Goal: Book appointment/travel/reservation

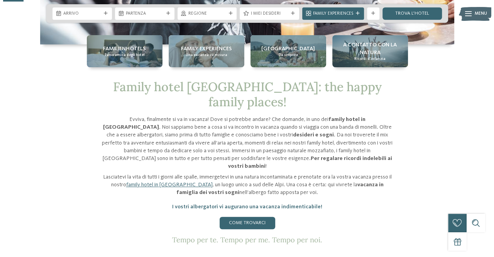
scroll to position [116, 0]
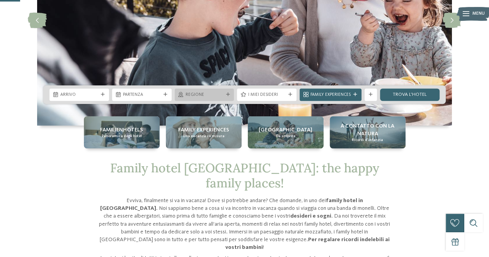
click at [223, 92] on span "Regione" at bounding box center [204, 95] width 38 height 6
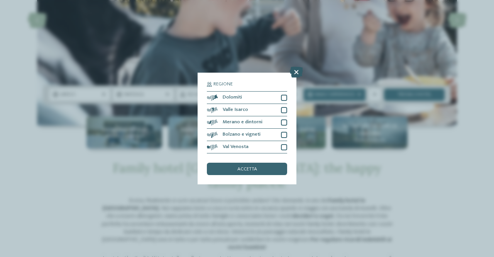
click at [298, 71] on icon at bounding box center [296, 72] width 13 height 11
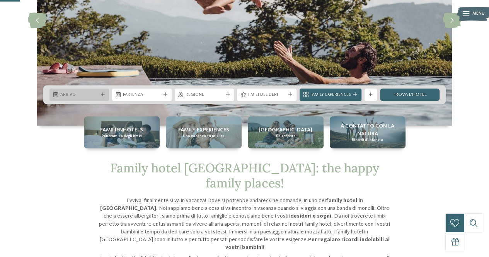
click at [94, 95] on span "Arrivo" at bounding box center [79, 95] width 38 height 6
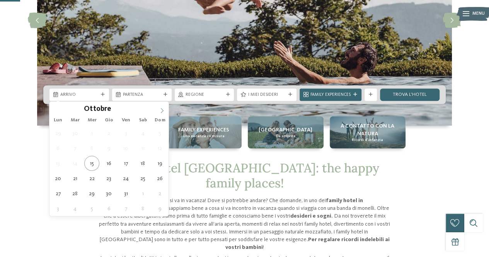
click at [160, 108] on icon at bounding box center [161, 110] width 5 height 5
click at [161, 108] on icon at bounding box center [162, 110] width 3 height 5
type input "****"
click at [161, 108] on icon at bounding box center [161, 110] width 5 height 5
click at [162, 107] on span at bounding box center [161, 108] width 13 height 13
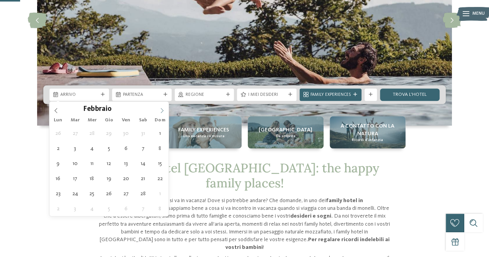
click at [162, 107] on span at bounding box center [161, 108] width 13 height 13
click at [161, 108] on icon at bounding box center [161, 110] width 5 height 5
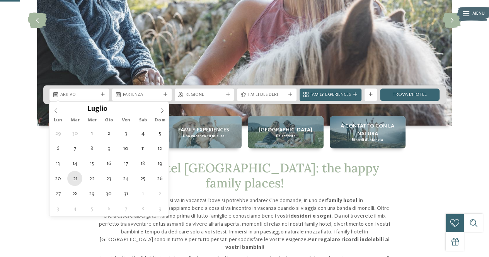
type div "[DATE]"
type input "****"
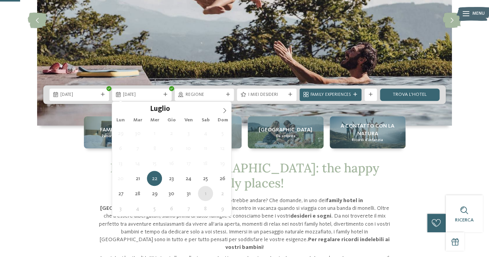
type div "[DATE]"
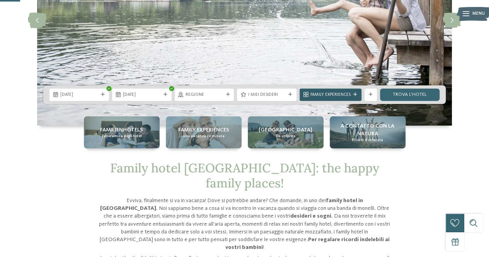
click at [351, 92] on div "Family Experiences" at bounding box center [330, 94] width 43 height 7
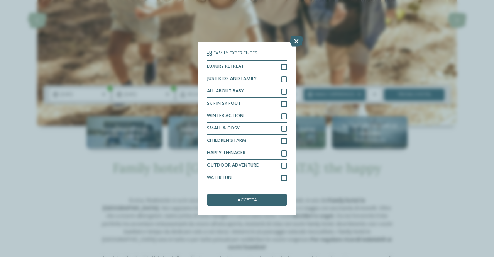
click at [295, 44] on icon at bounding box center [296, 41] width 13 height 11
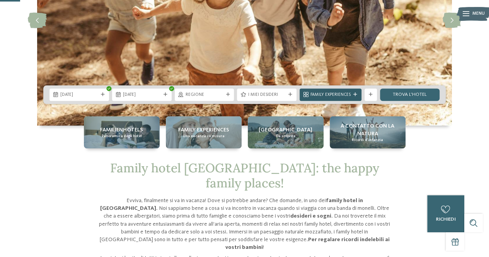
click at [357, 95] on icon at bounding box center [355, 95] width 4 height 4
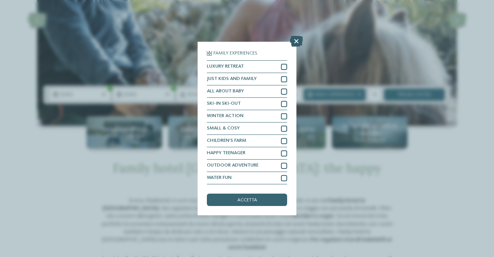
click at [294, 42] on icon at bounding box center [296, 41] width 13 height 11
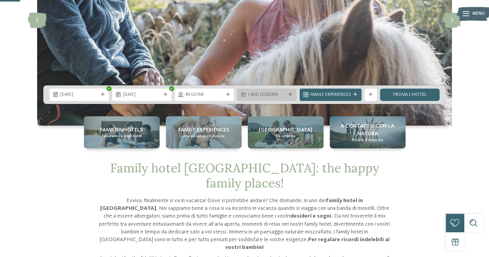
click at [291, 92] on div "I miei desideri" at bounding box center [266, 94] width 59 height 12
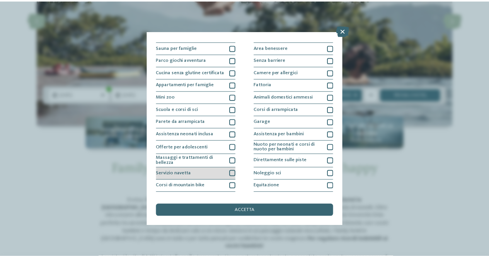
scroll to position [0, 0]
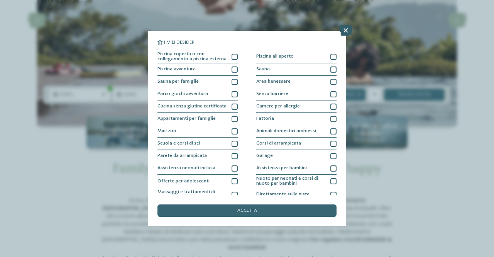
click at [345, 32] on icon at bounding box center [346, 30] width 13 height 11
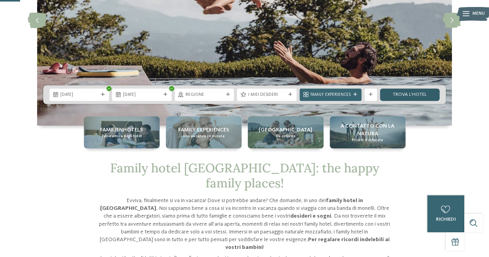
click at [396, 93] on link "trova l’hotel" at bounding box center [409, 94] width 59 height 12
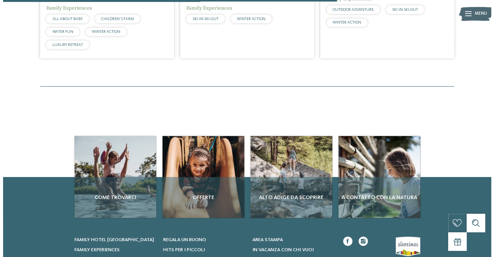
scroll to position [384, 0]
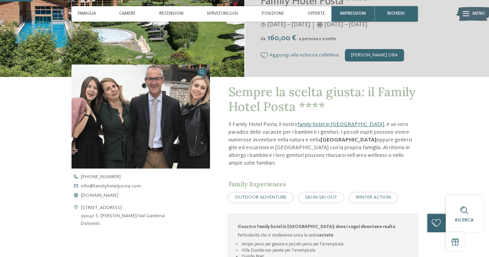
scroll to position [39, 0]
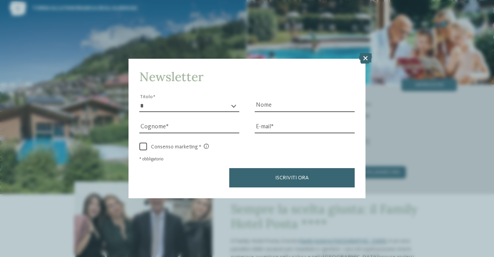
click at [366, 53] on icon at bounding box center [365, 58] width 13 height 11
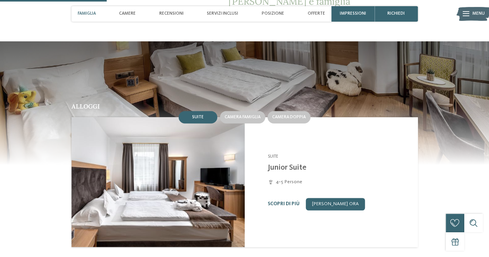
scroll to position [502, 0]
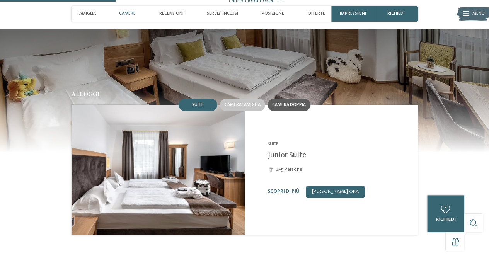
click at [287, 102] on span "Camera doppia" at bounding box center [289, 104] width 34 height 5
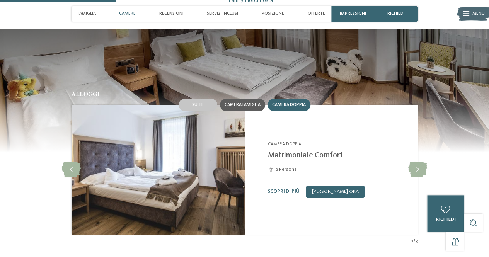
click at [250, 102] on span "Camera famiglia" at bounding box center [242, 104] width 36 height 5
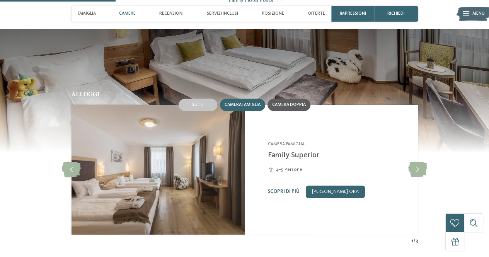
click at [286, 102] on span "Camera doppia" at bounding box center [289, 104] width 34 height 5
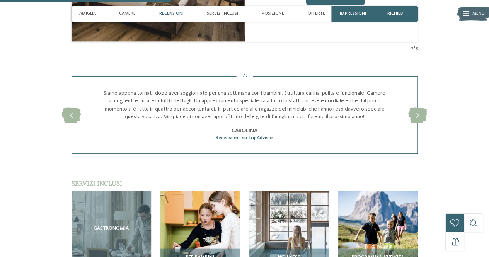
scroll to position [811, 0]
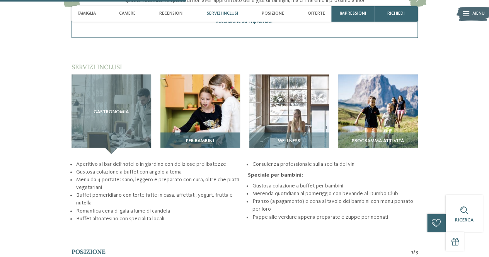
click at [204, 118] on img at bounding box center [200, 115] width 80 height 80
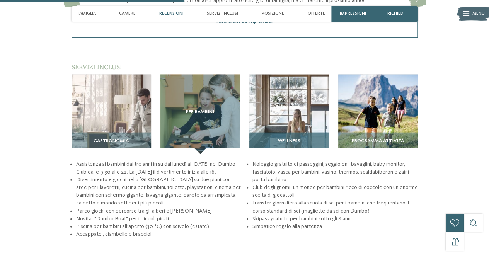
click at [285, 102] on img at bounding box center [289, 115] width 80 height 80
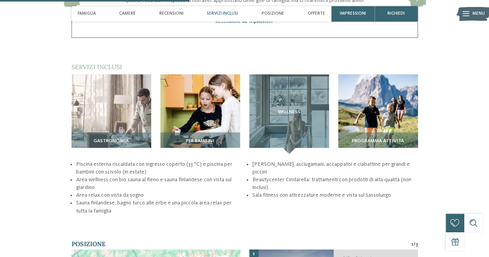
scroll to position [850, 0]
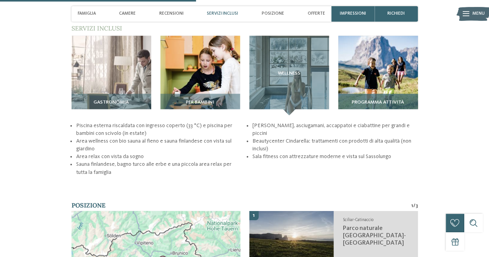
click at [364, 80] on img at bounding box center [378, 76] width 80 height 80
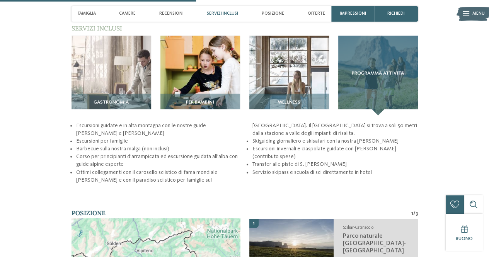
click at [357, 88] on div "Programma attività" at bounding box center [378, 76] width 80 height 80
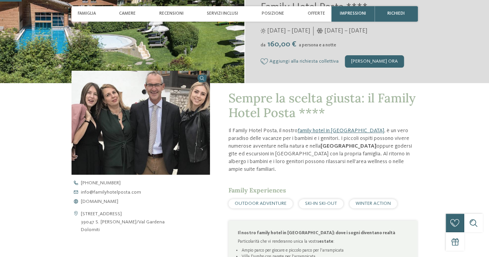
scroll to position [155, 0]
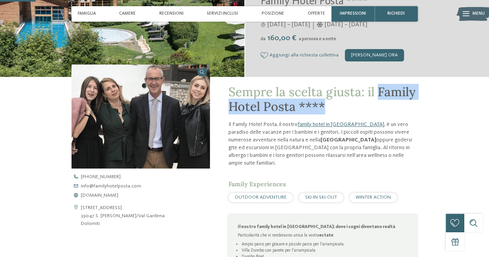
drag, startPoint x: 343, startPoint y: 109, endPoint x: 379, endPoint y: 92, distance: 40.3
click at [379, 92] on h1 "Sempre la scelta giusta: il Family Hotel Posta ****" at bounding box center [322, 100] width 189 height 30
